Goal: Information Seeking & Learning: Learn about a topic

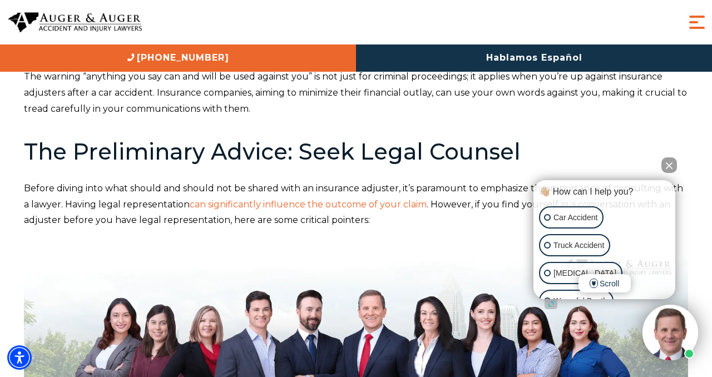
scroll to position [462, 0]
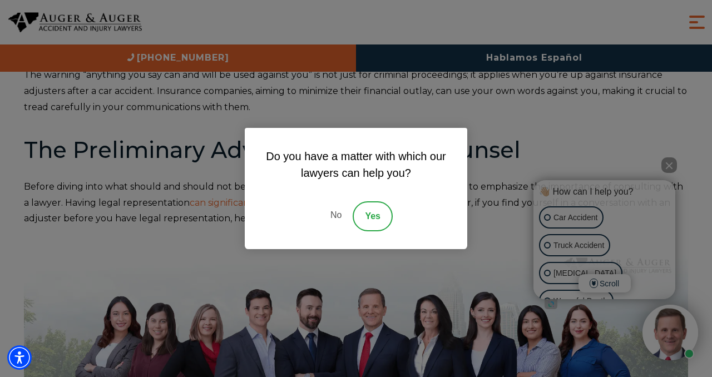
click at [544, 149] on div "Do you have a matter with which our lawyers can help you? No Yes" at bounding box center [356, 188] width 712 height 377
click at [338, 212] on link "No" at bounding box center [335, 216] width 33 height 30
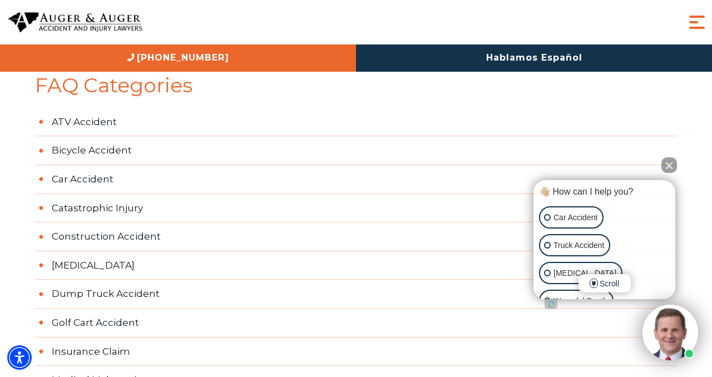
scroll to position [3063, 0]
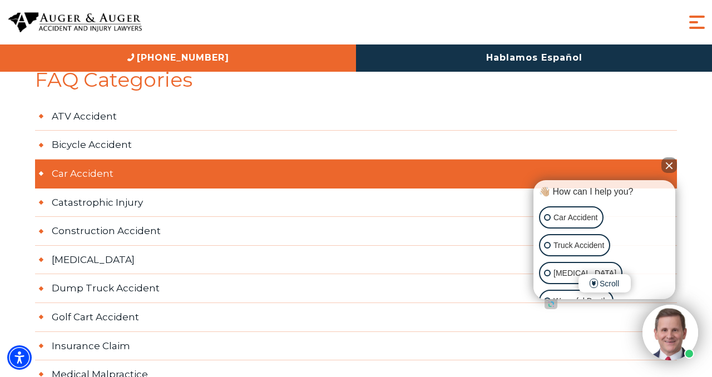
click at [68, 173] on link "Car Accident" at bounding box center [356, 174] width 642 height 29
